Goal: Information Seeking & Learning: Learn about a topic

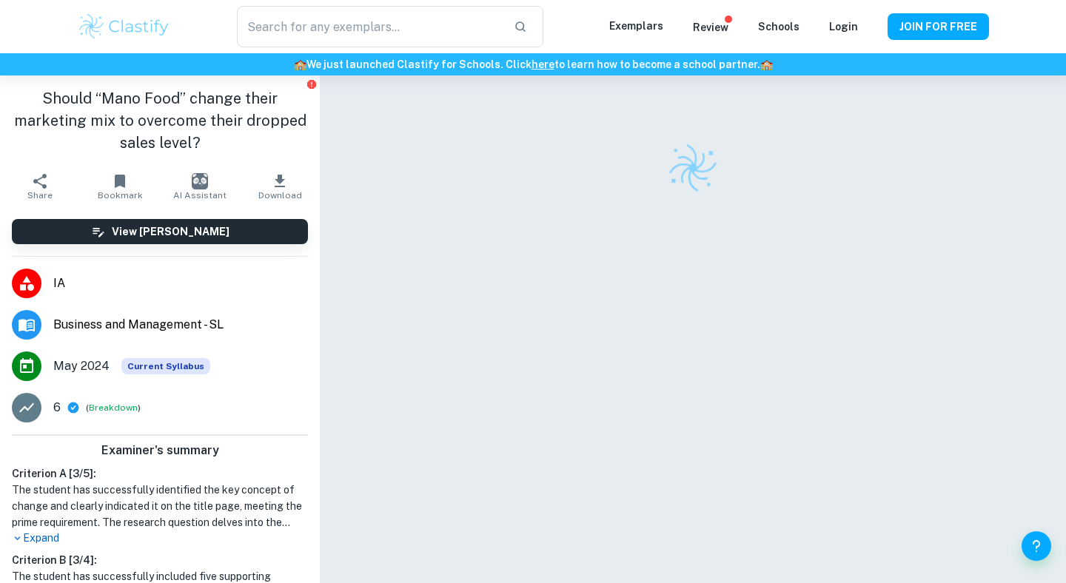
click at [148, 33] on img at bounding box center [124, 27] width 94 height 30
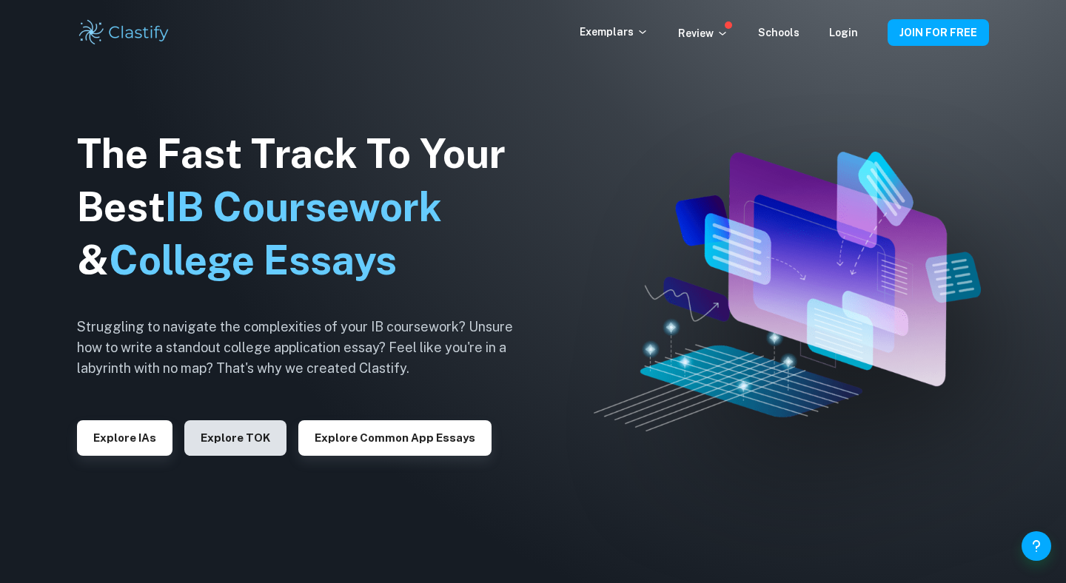
click at [240, 438] on button "Explore TOK" at bounding box center [235, 438] width 102 height 36
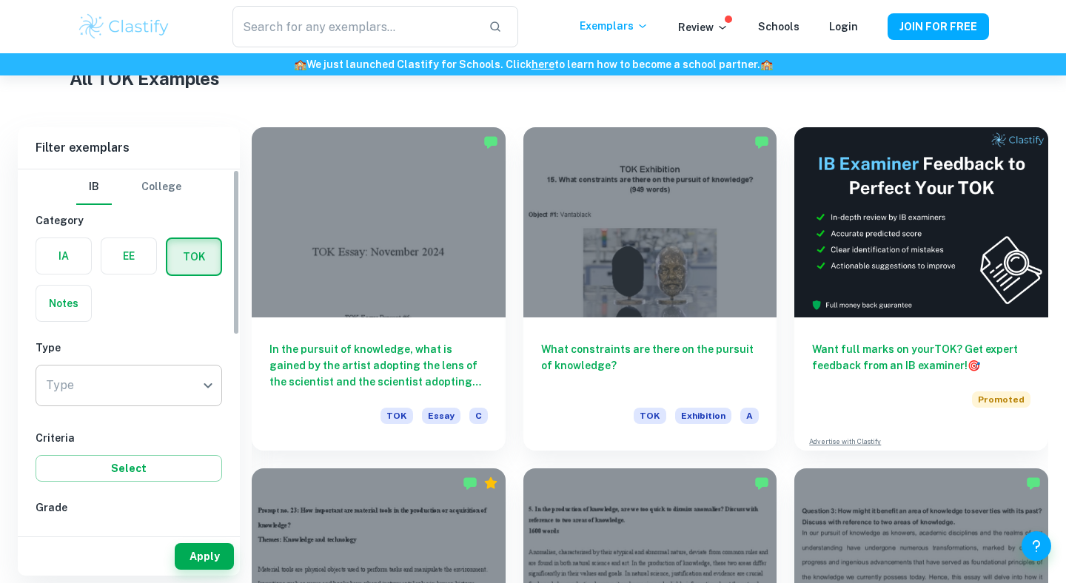
scroll to position [225, 0]
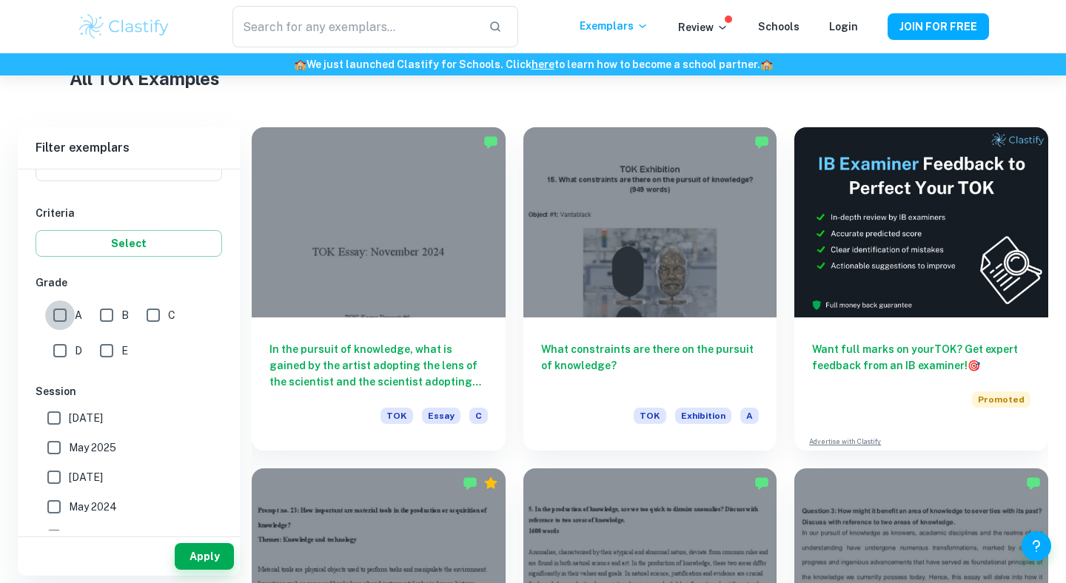
click at [64, 320] on input "A" at bounding box center [60, 315] width 30 height 30
checkbox input "true"
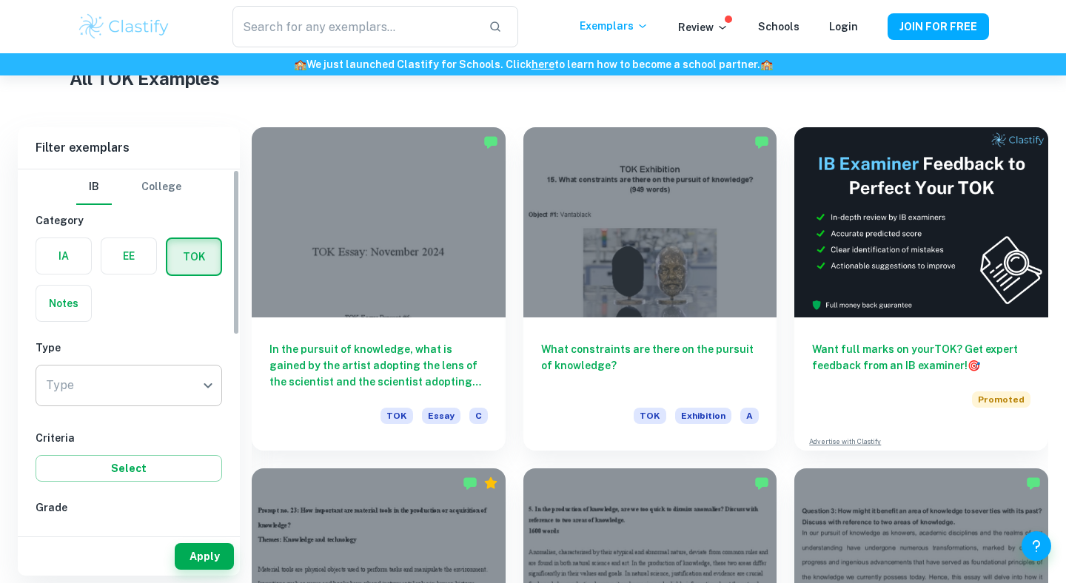
click at [129, 360] on body "We value your privacy We use cookies to enhance your browsing experience, serve…" at bounding box center [533, 67] width 1066 height 583
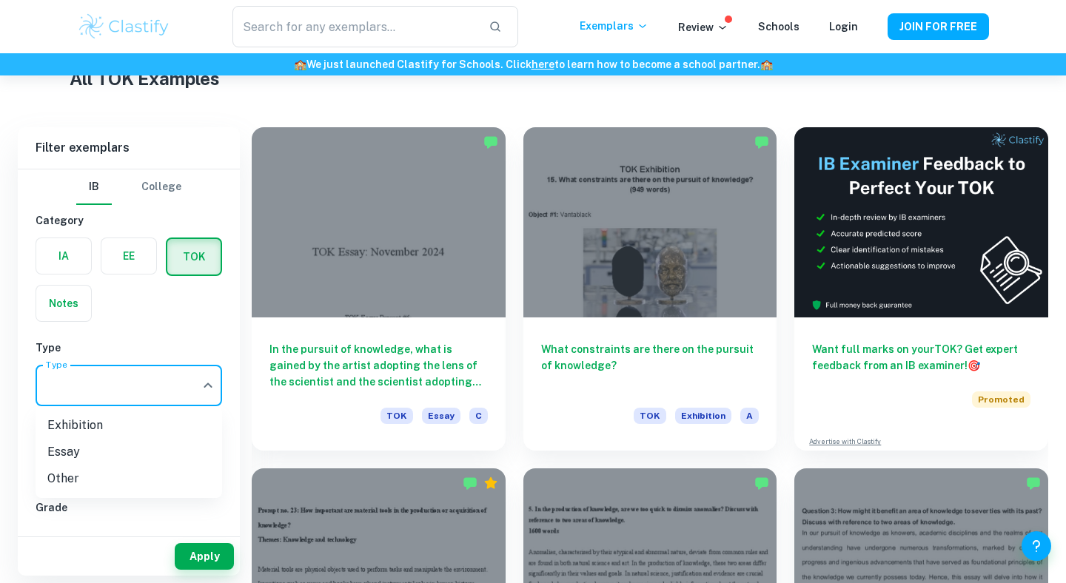
click at [129, 434] on li "Exhibition" at bounding box center [129, 425] width 187 height 27
type input "Exhibition"
click at [197, 549] on button "Apply" at bounding box center [204, 556] width 59 height 27
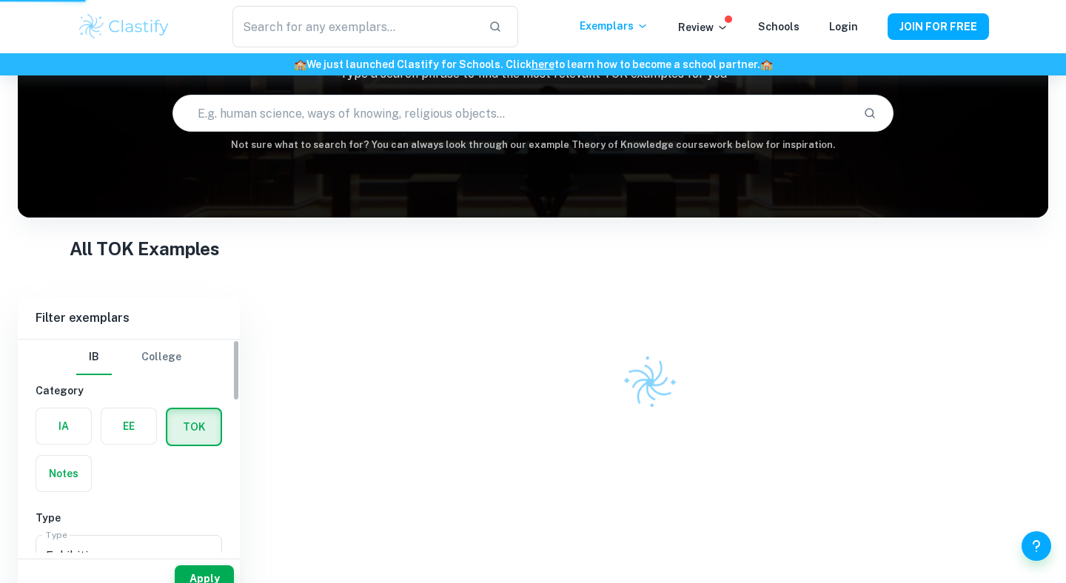
scroll to position [77, 0]
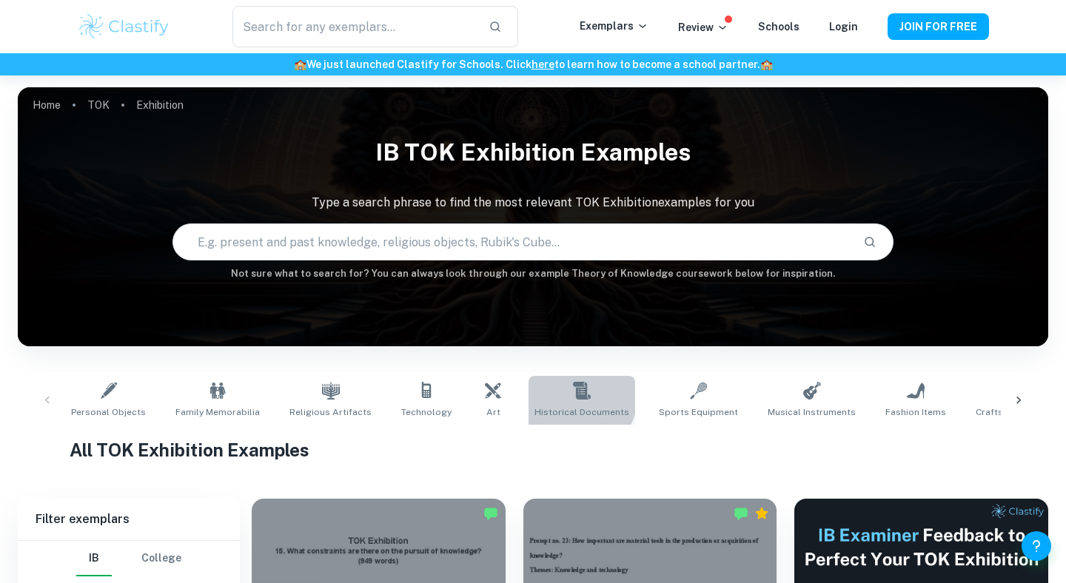
click at [573, 397] on icon at bounding box center [582, 391] width 18 height 18
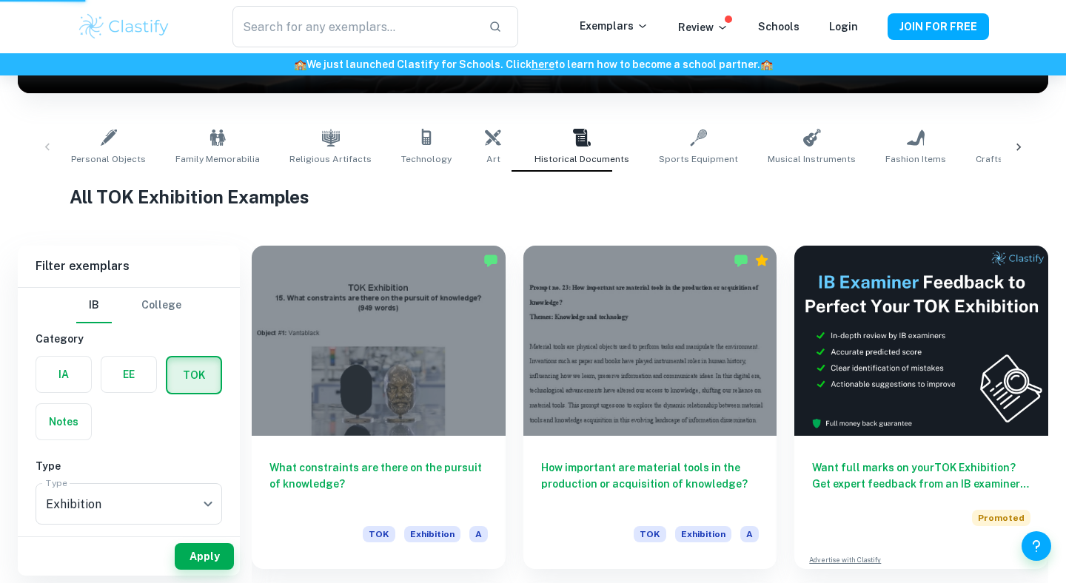
type input "Historical Documents"
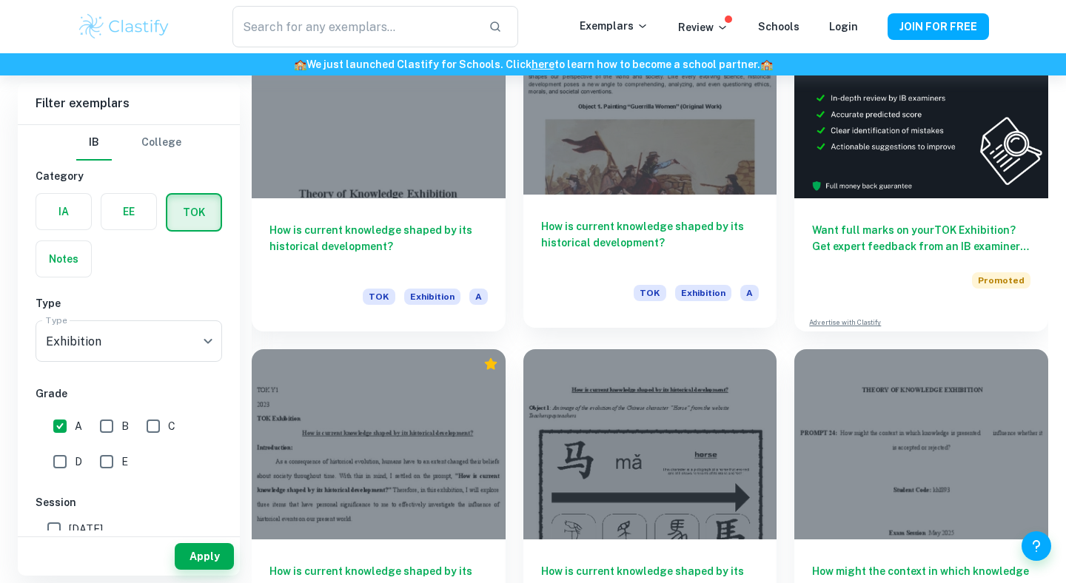
scroll to position [636, 0]
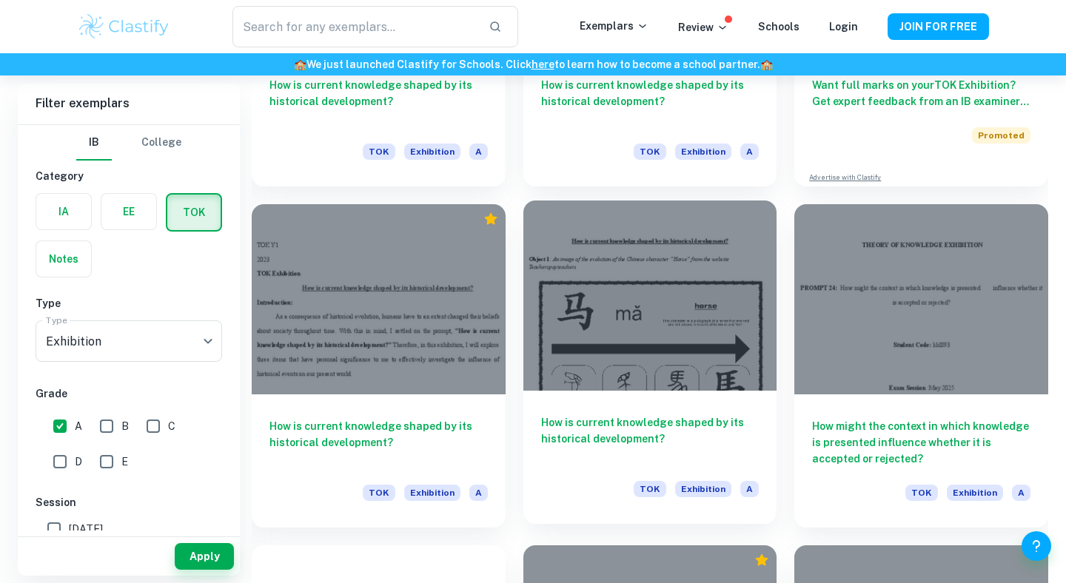
click at [631, 273] on div at bounding box center [650, 296] width 254 height 190
click at [596, 338] on div at bounding box center [650, 296] width 254 height 190
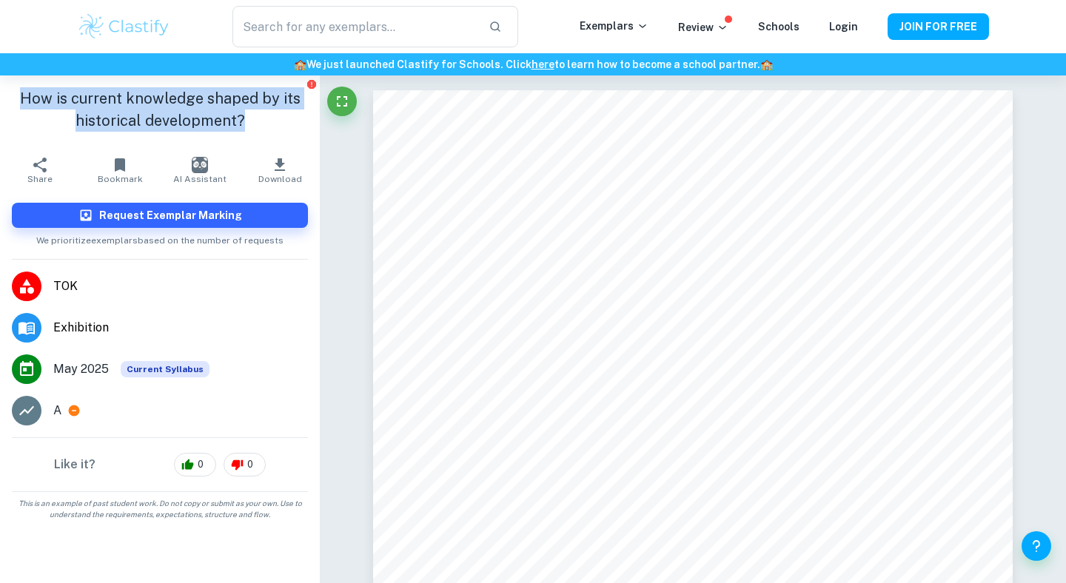
drag, startPoint x: 252, startPoint y: 125, endPoint x: 0, endPoint y: 101, distance: 253.5
click at [0, 101] on div "How is current knowledge shaped by its historical development?" at bounding box center [160, 112] width 320 height 74
copy h1 "How is current knowledge shaped by its historical development?"
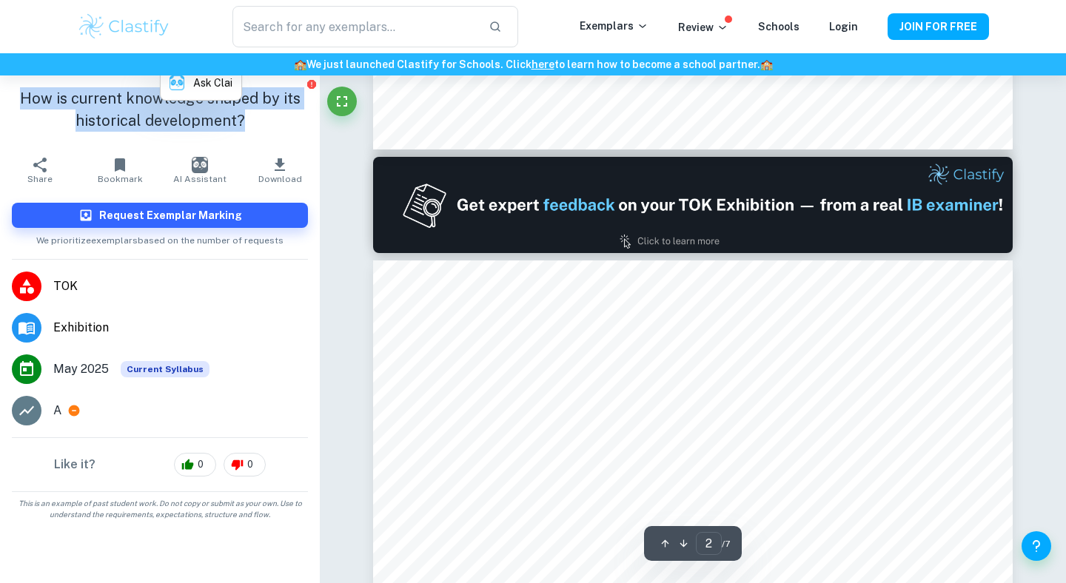
scroll to position [776, 0]
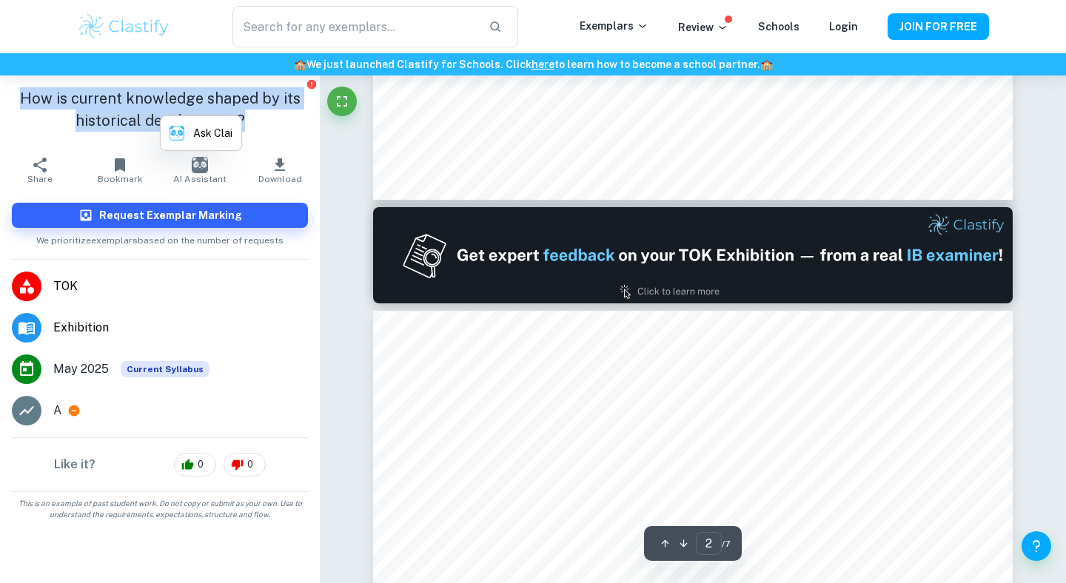
type input "1"
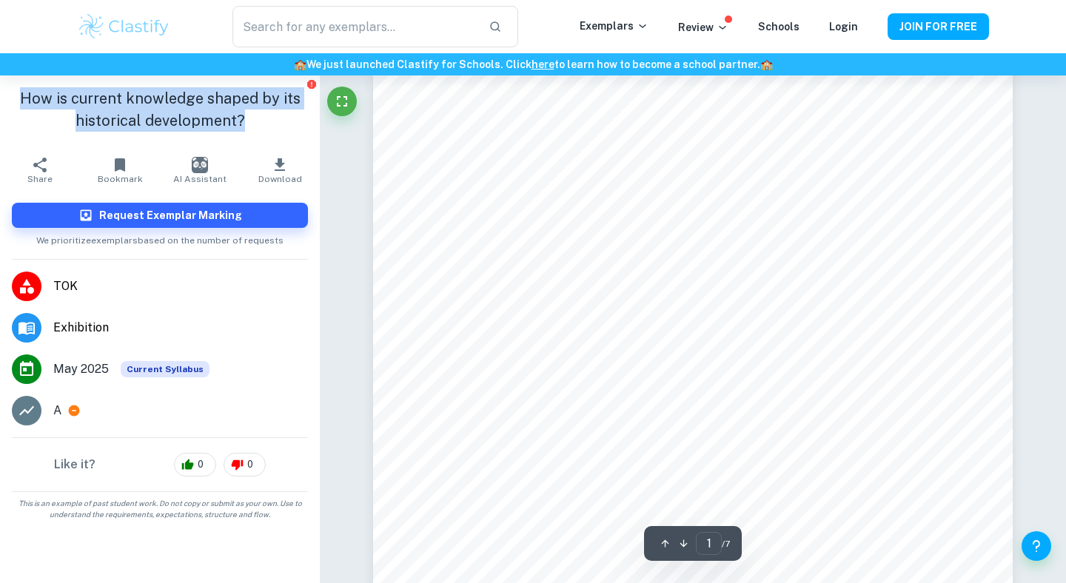
scroll to position [40, 0]
